Goal: Information Seeking & Learning: Learn about a topic

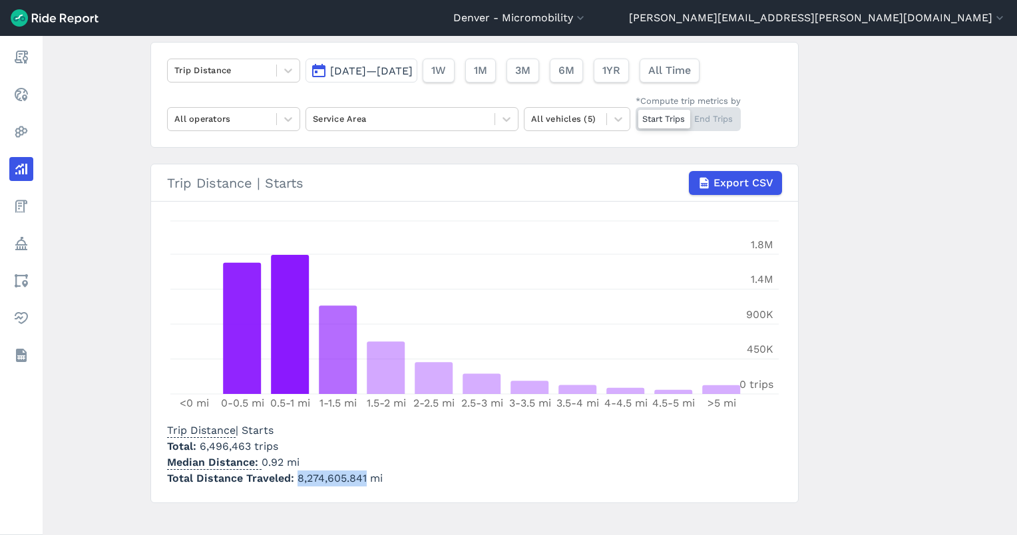
scroll to position [94, 0]
click at [351, 85] on div "Trip Distance [DATE]—[DATE] 1W 1M 3M 6M 1YR All Time All operators Service Area…" at bounding box center [474, 94] width 649 height 106
click at [376, 67] on span "[DATE]—[DATE]" at bounding box center [371, 70] width 83 height 13
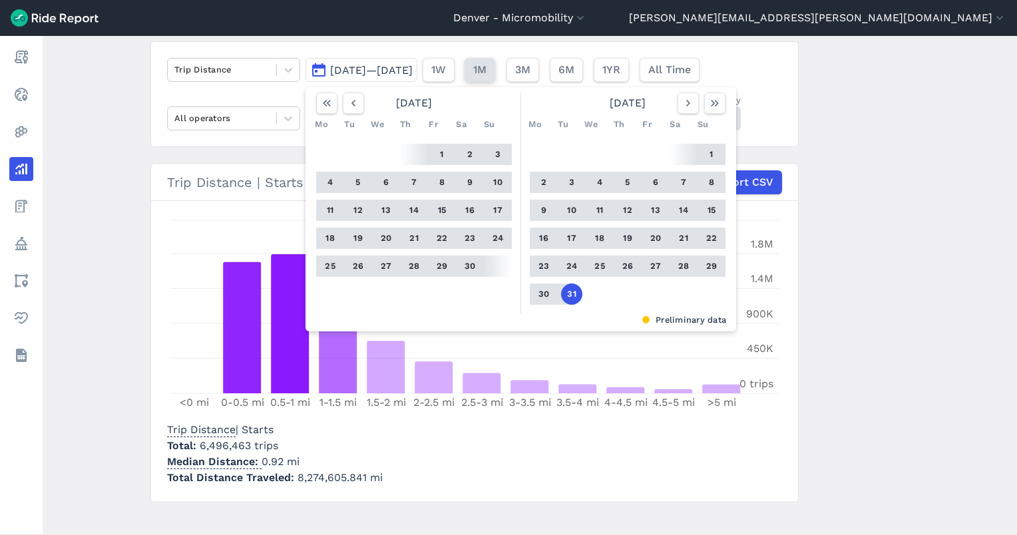
click at [487, 74] on span "1M" at bounding box center [479, 70] width 13 height 16
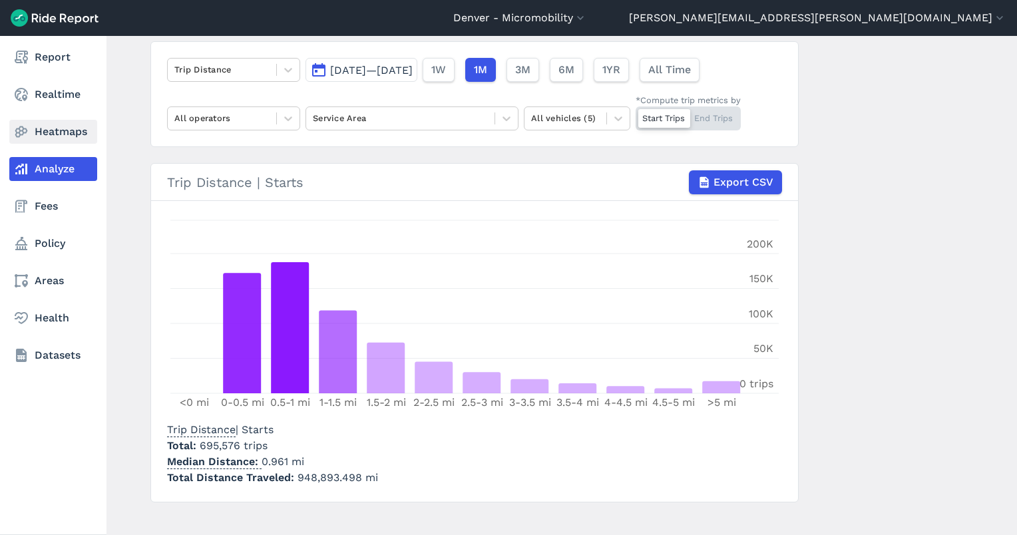
click at [25, 135] on icon at bounding box center [21, 132] width 16 height 16
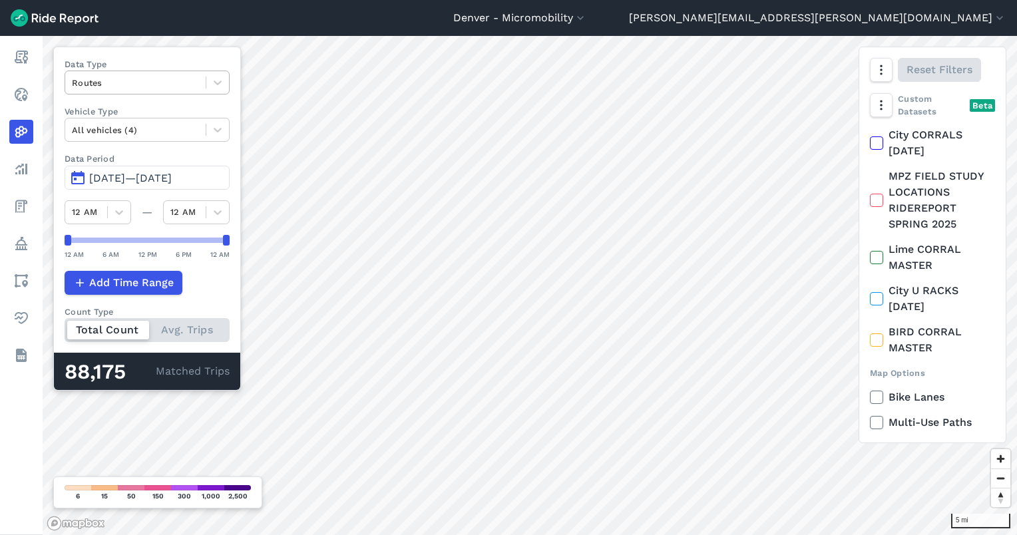
click at [152, 89] on div at bounding box center [135, 82] width 127 height 15
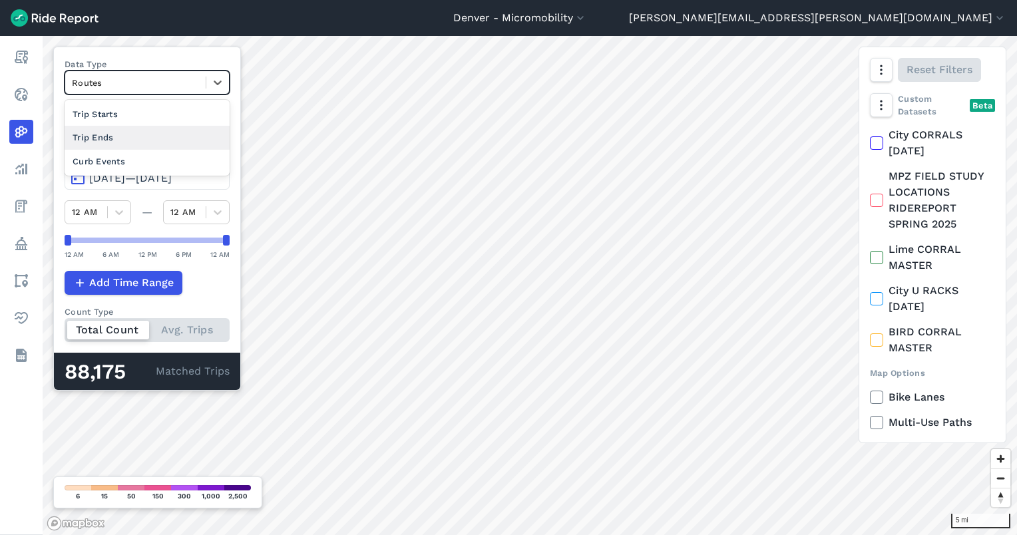
click at [155, 133] on div "Trip Ends" at bounding box center [147, 137] width 165 height 23
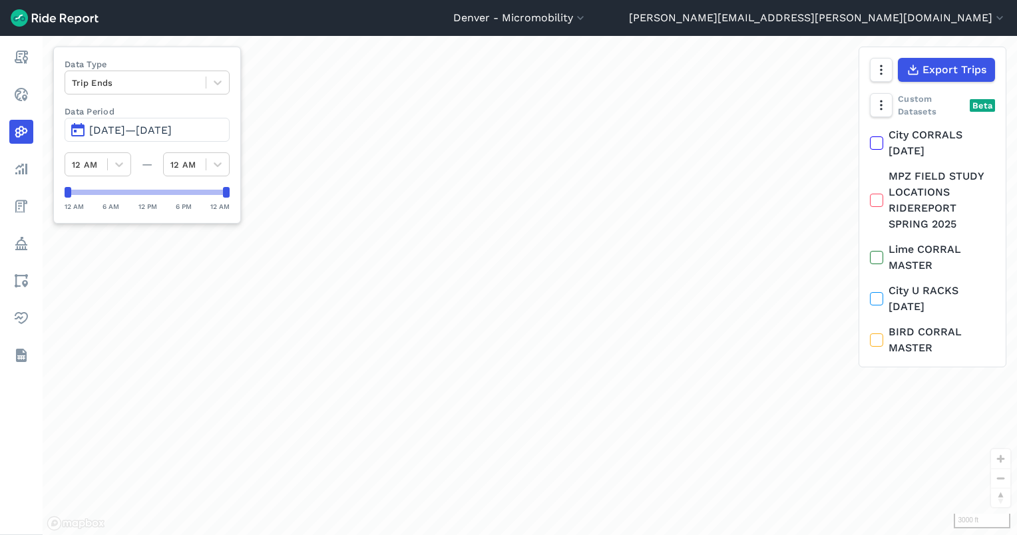
click at [483, 212] on div "loading" at bounding box center [530, 285] width 975 height 499
